Goal: Transaction & Acquisition: Purchase product/service

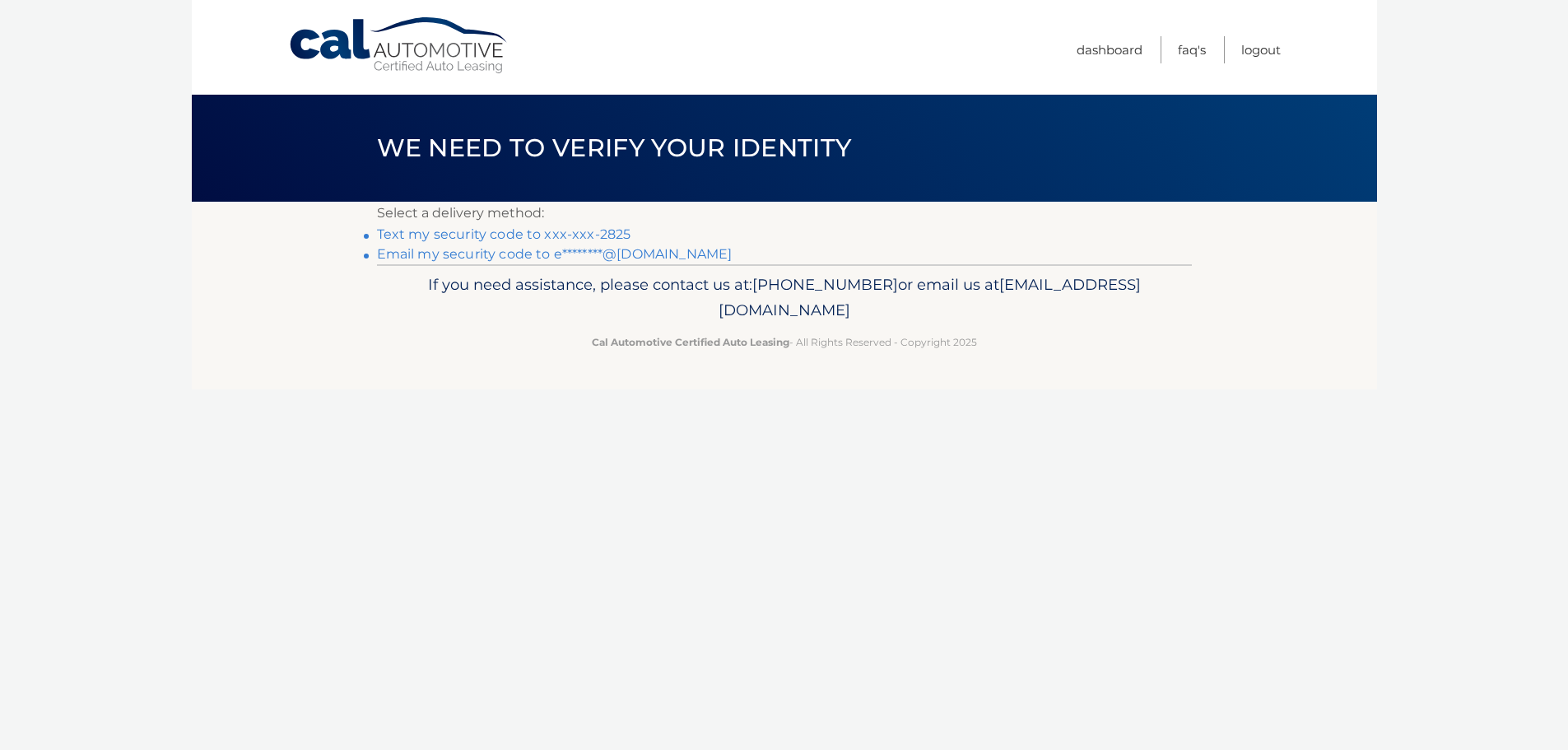
click at [565, 240] on link "Text my security code to xxx-xxx-2825" at bounding box center [504, 234] width 255 height 16
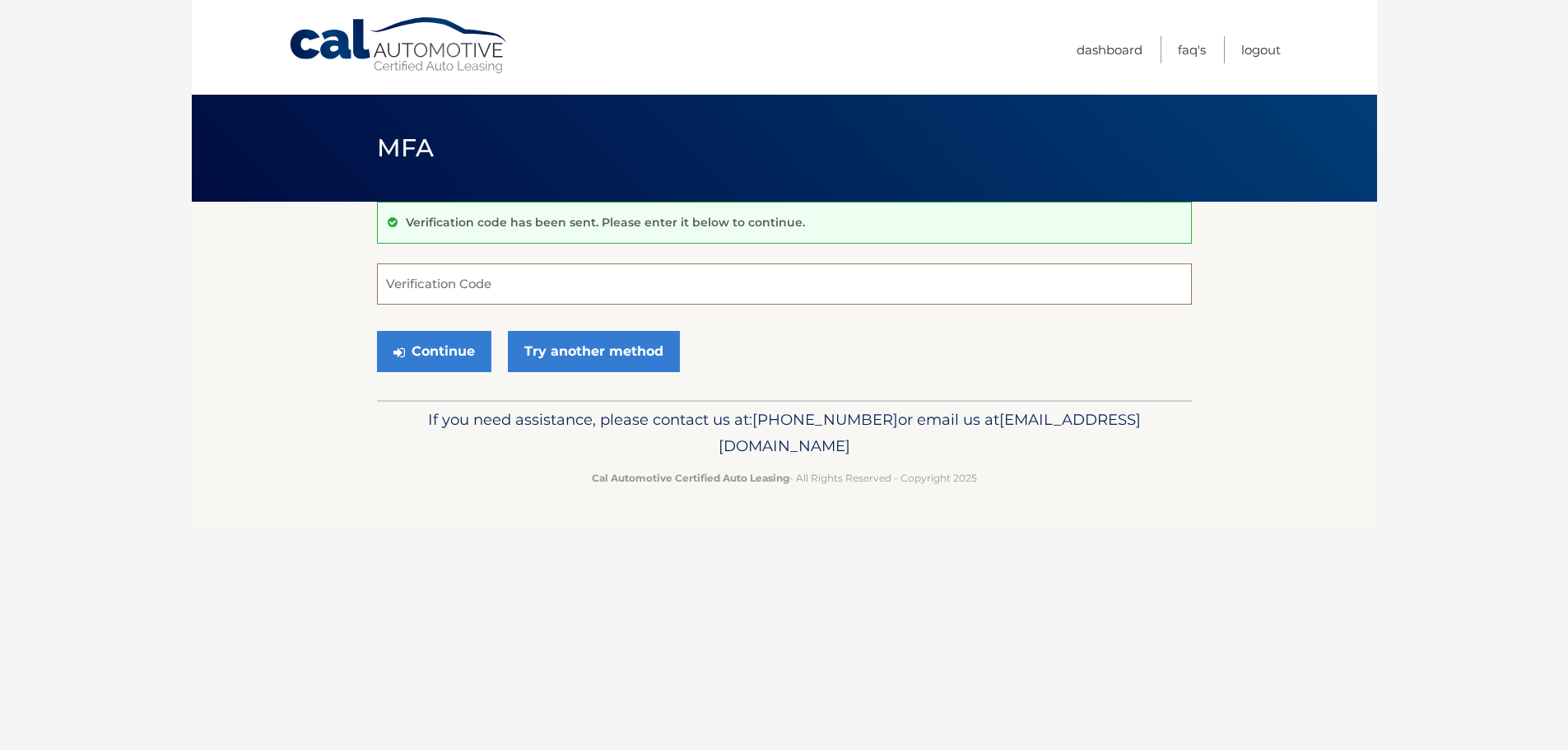
click at [537, 294] on input "Verification Code" at bounding box center [784, 284] width 815 height 41
click at [554, 291] on input "Verification Code" at bounding box center [784, 284] width 815 height 41
type input "391629"
click at [446, 346] on button "Continue" at bounding box center [434, 351] width 114 height 41
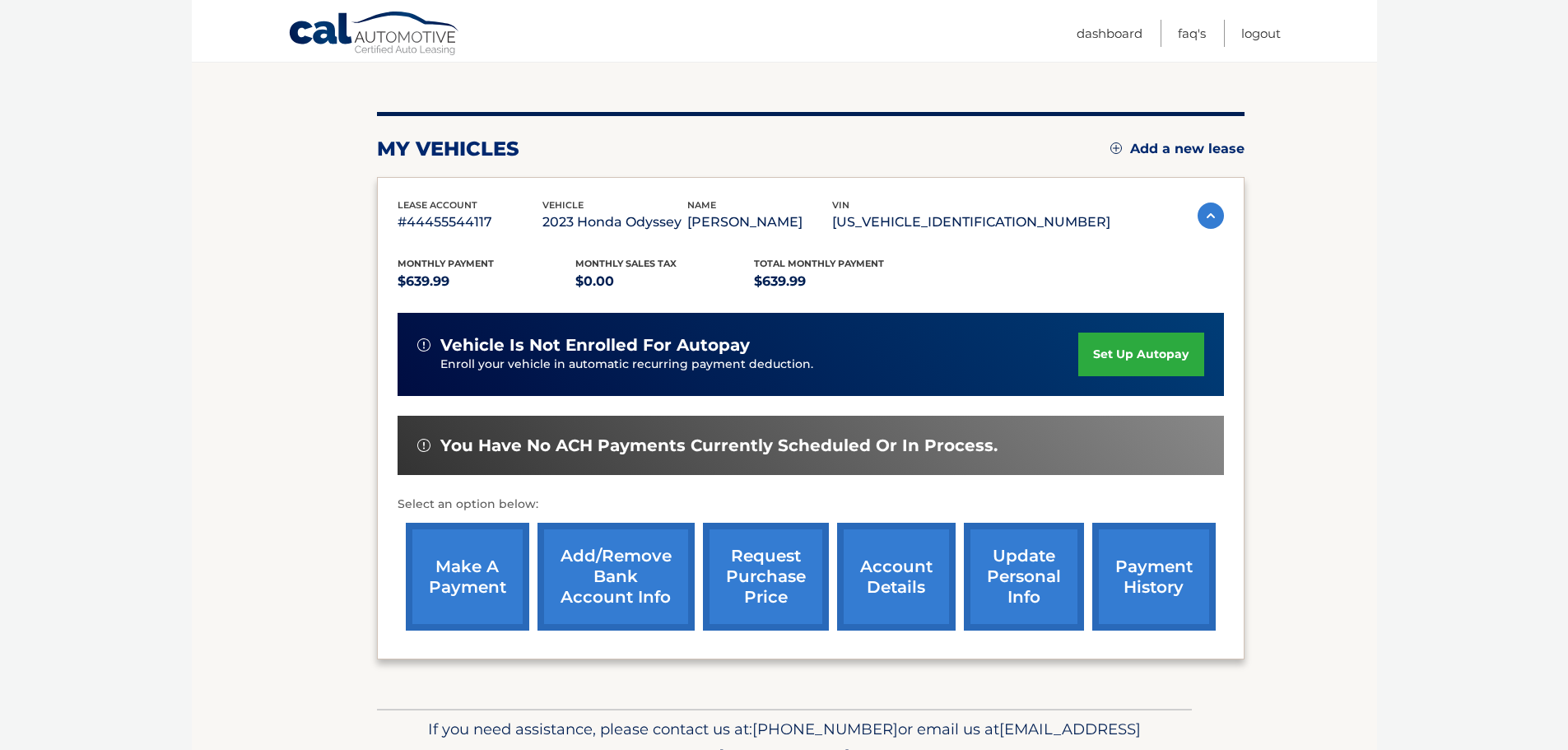
scroll to position [165, 0]
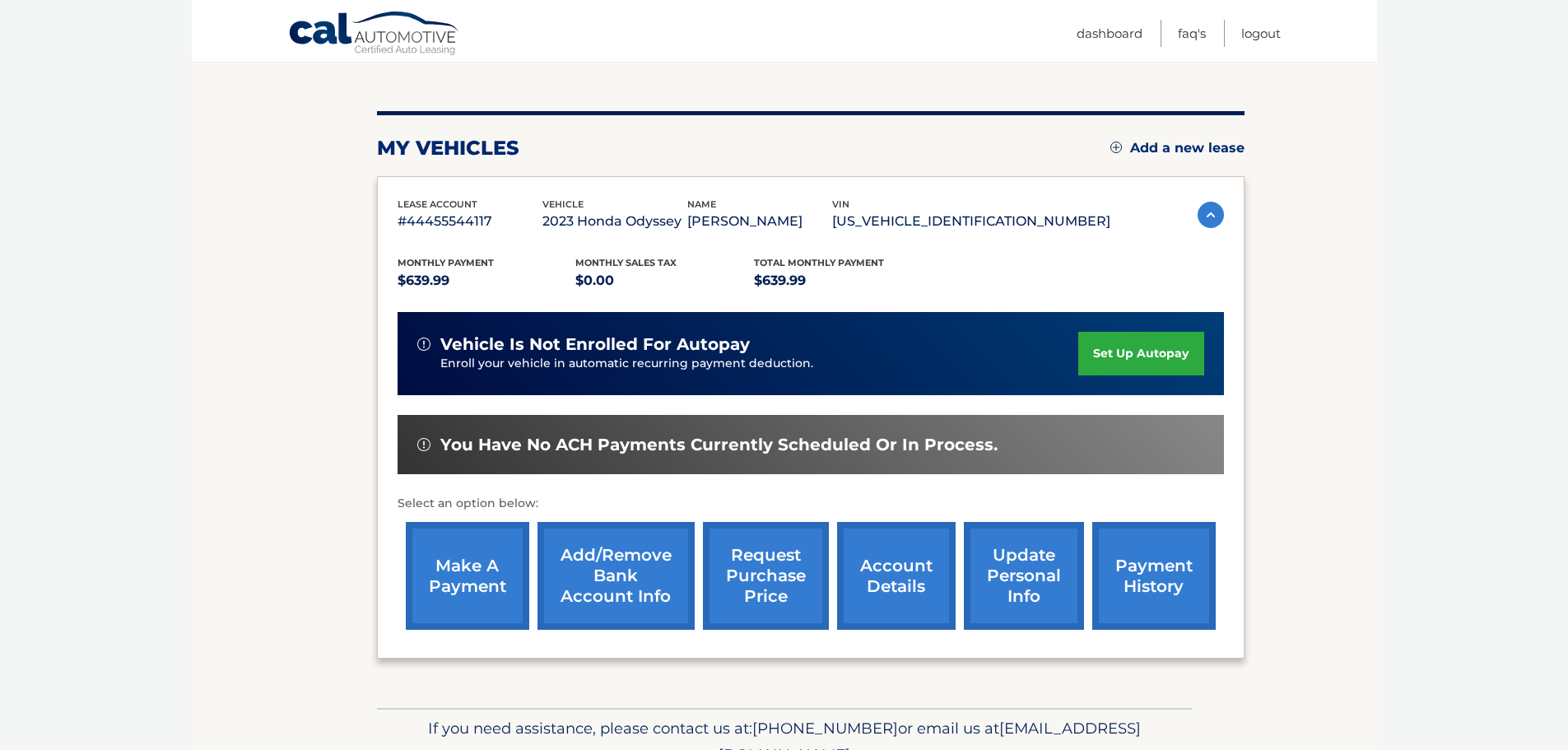
click at [478, 585] on link "make a payment" at bounding box center [467, 576] width 123 height 107
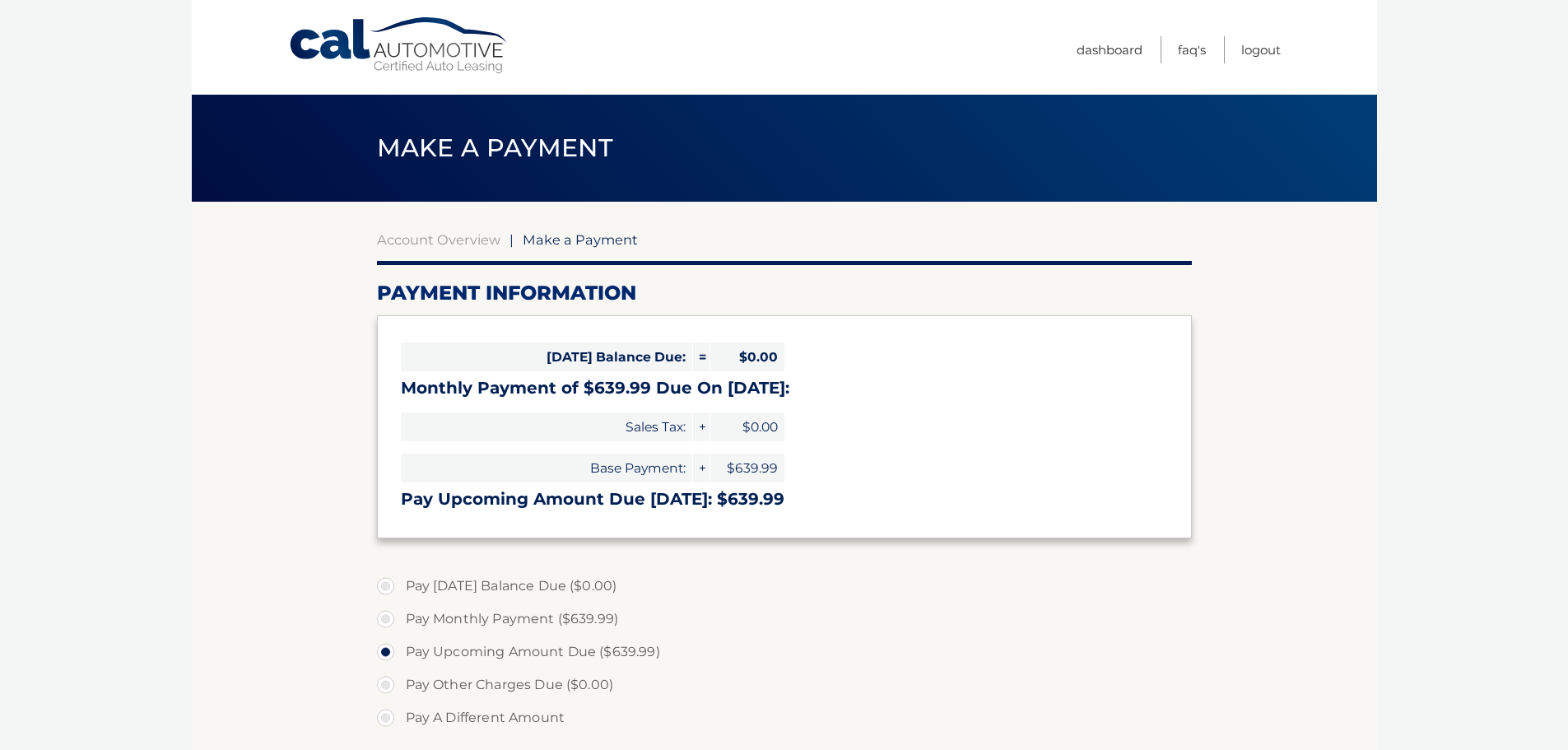
select select "OWM1NzllMjMtYjQwNi00MTI3LWE5NTQtMjNkYzZhM2IwYWY3"
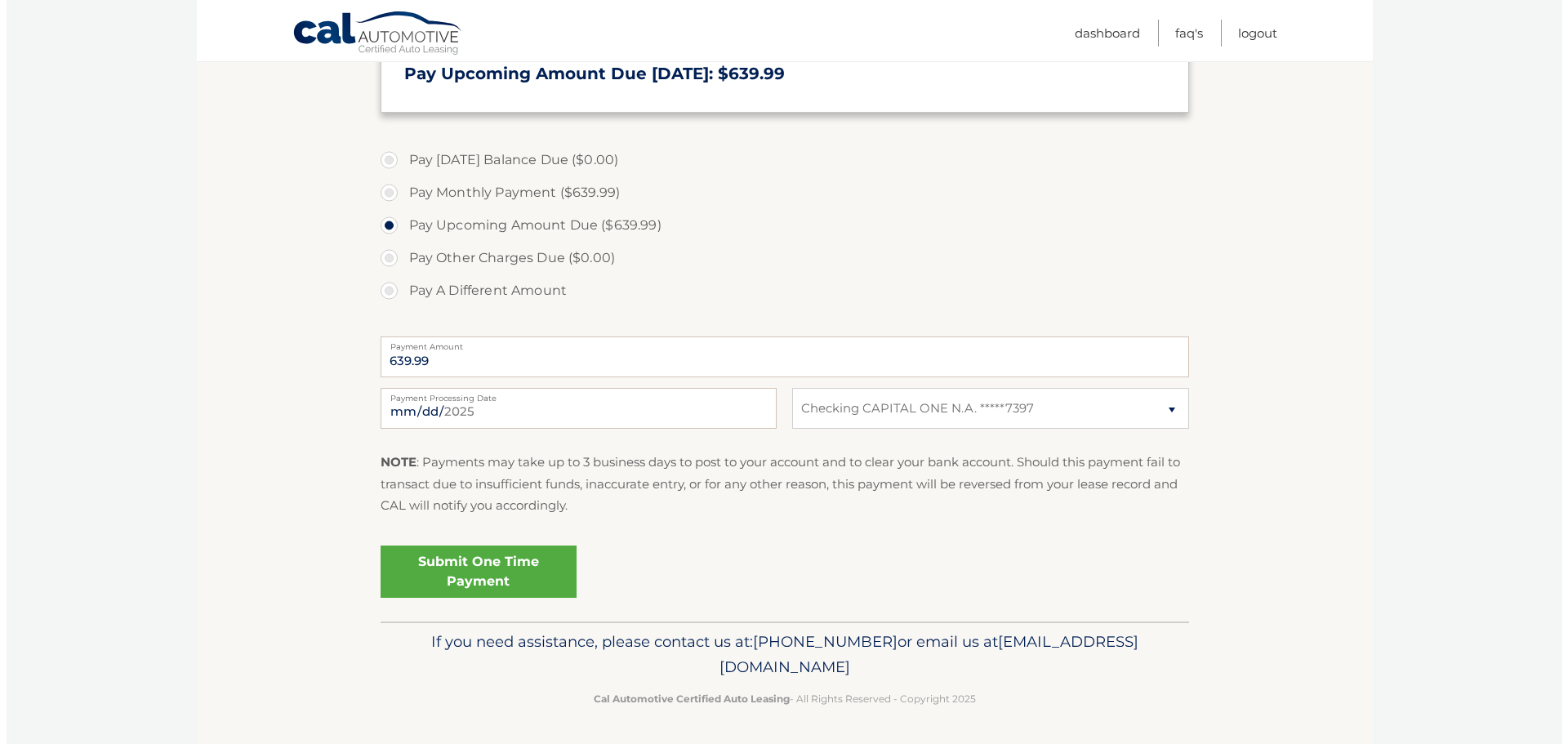
scroll to position [423, 0]
click at [506, 564] on link "Submit One Time Payment" at bounding box center [472, 570] width 196 height 52
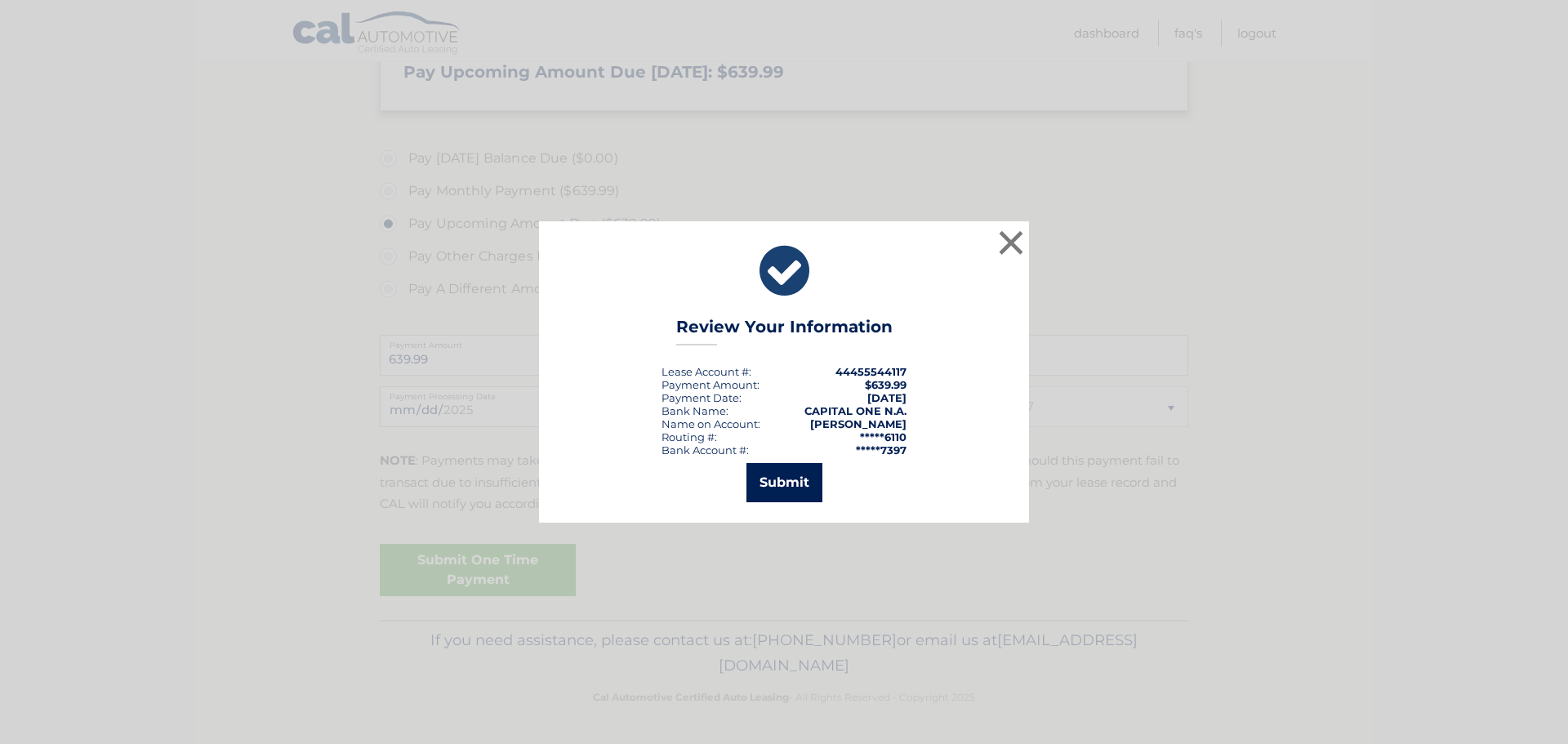
click at [769, 477] on button "Submit" at bounding box center [784, 483] width 76 height 39
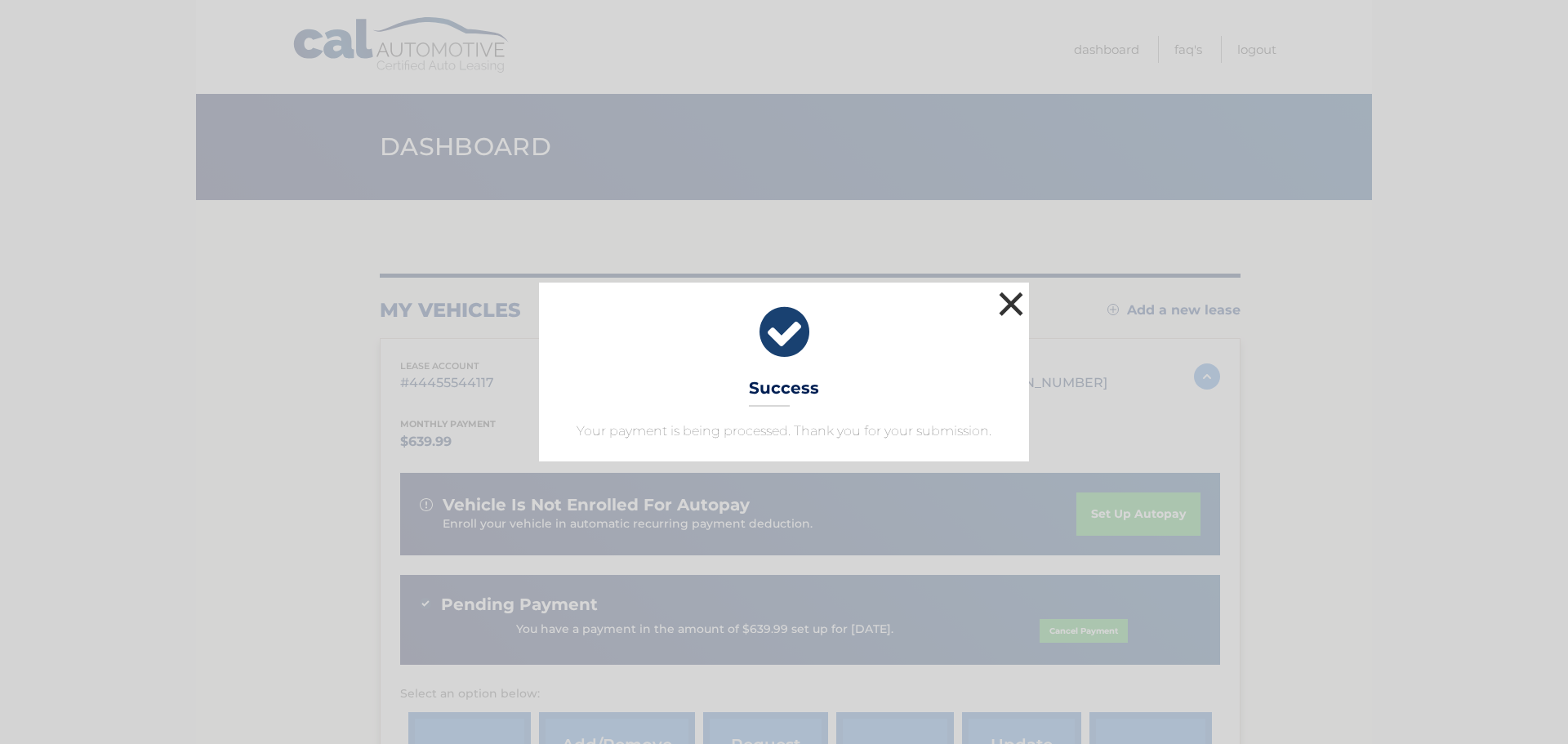
click at [1000, 299] on button "×" at bounding box center [1011, 304] width 33 height 33
